Goal: Task Accomplishment & Management: Complete application form

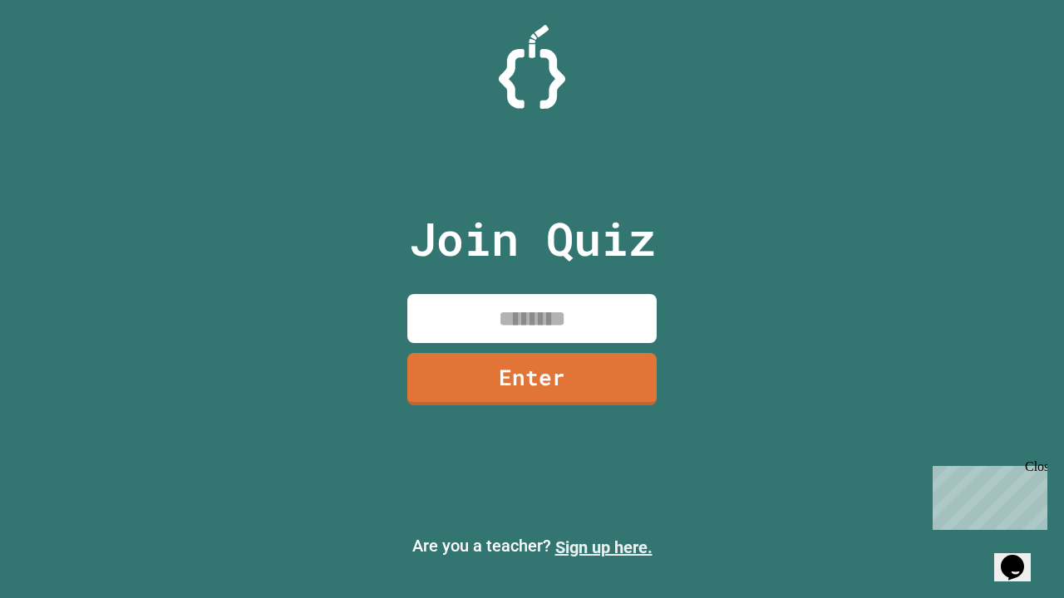
click at [603, 548] on link "Sign up here." at bounding box center [603, 548] width 97 height 20
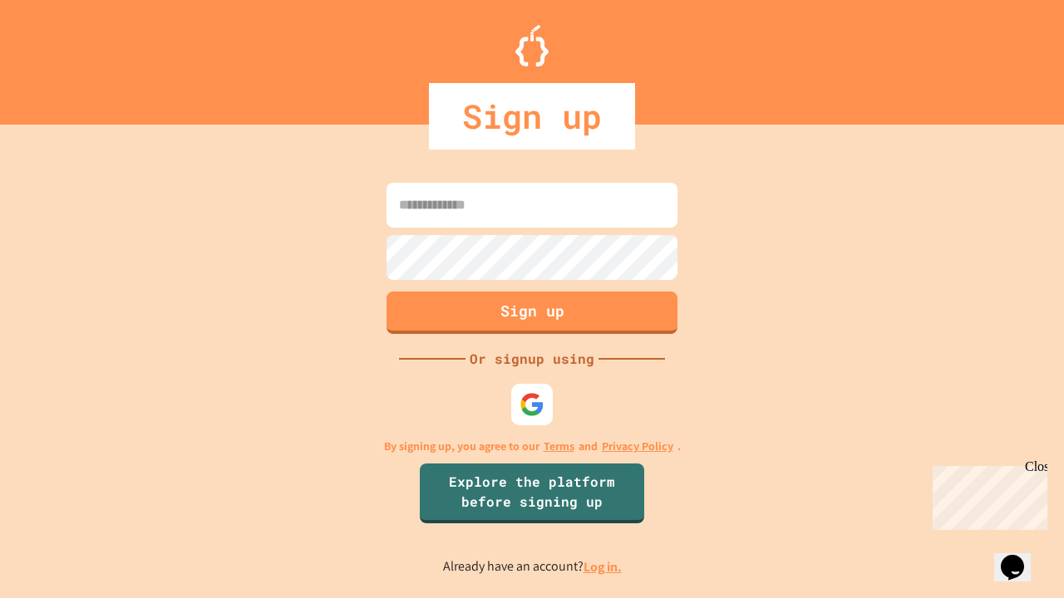
click at [603, 567] on link "Log in." at bounding box center [602, 566] width 38 height 17
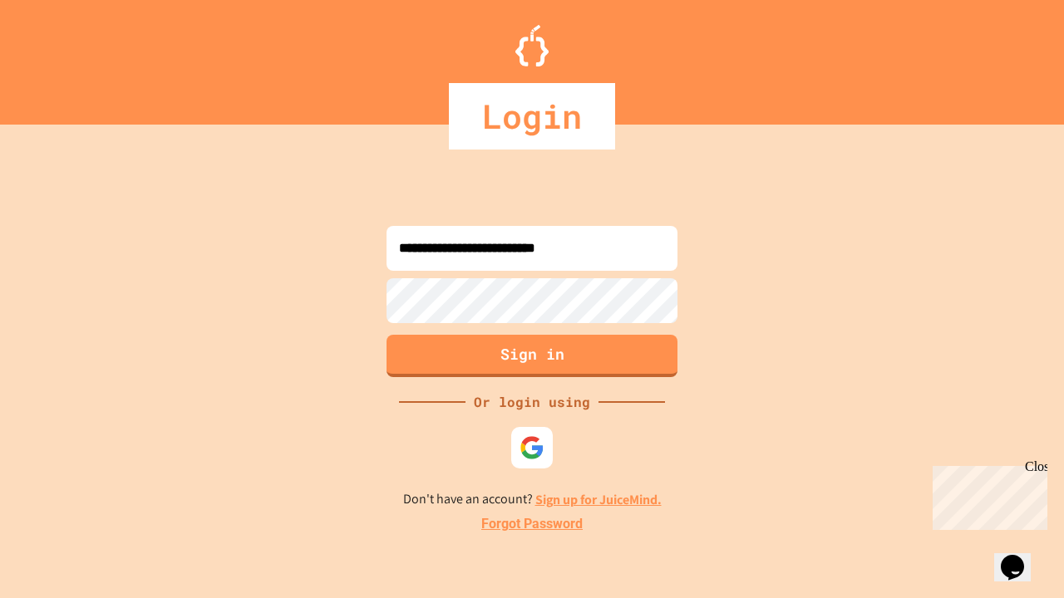
type input "**********"
